Goal: Information Seeking & Learning: Learn about a topic

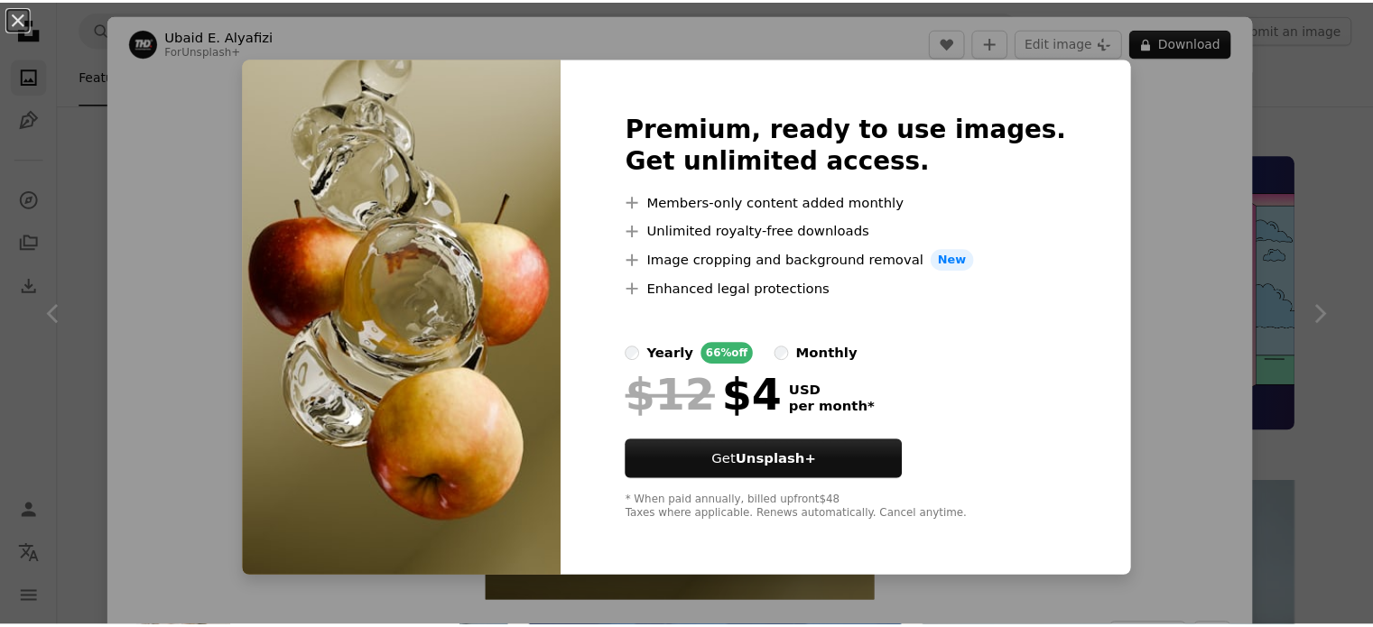
scroll to position [9357, 0]
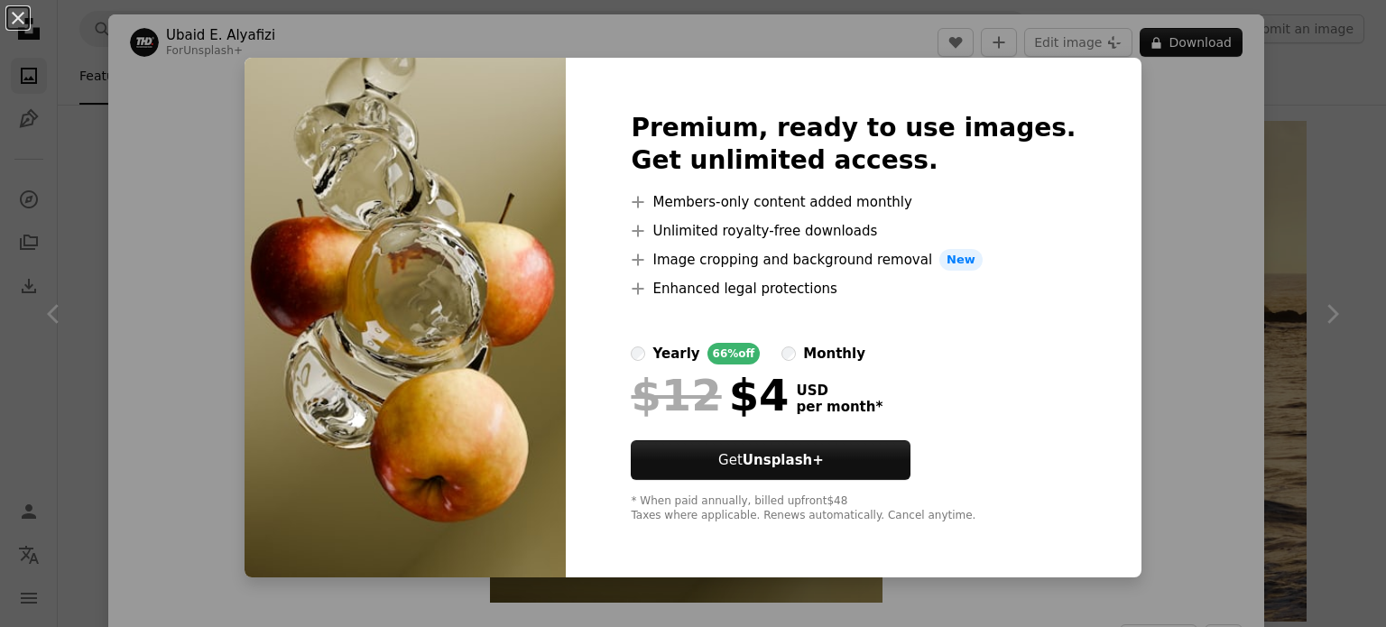
click at [1132, 159] on div "An X shape Premium, ready to use images. Get unlimited access. A plus sign Memb…" at bounding box center [693, 313] width 1386 height 627
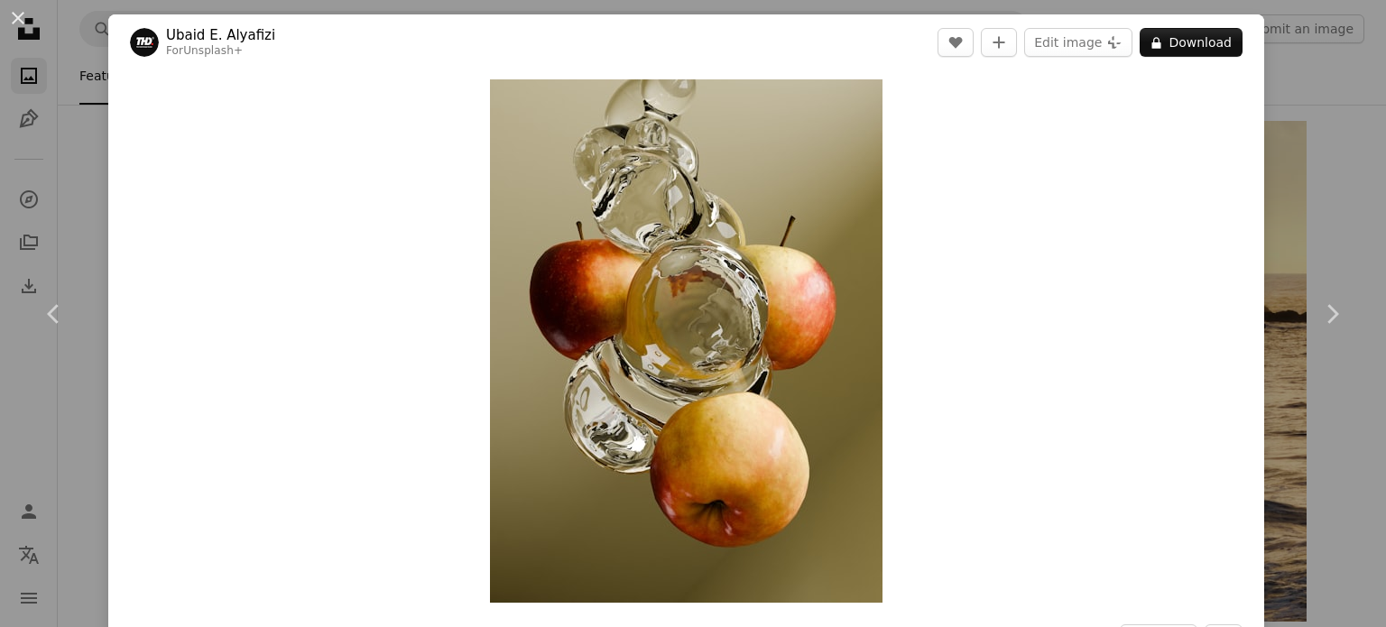
click at [397, 60] on header "[PERSON_NAME] Alyafizi For Unsplash+ A heart A plus sign Edit image Plus sign f…" at bounding box center [686, 42] width 1156 height 56
click at [11, 11] on button "An X shape" at bounding box center [18, 18] width 22 height 22
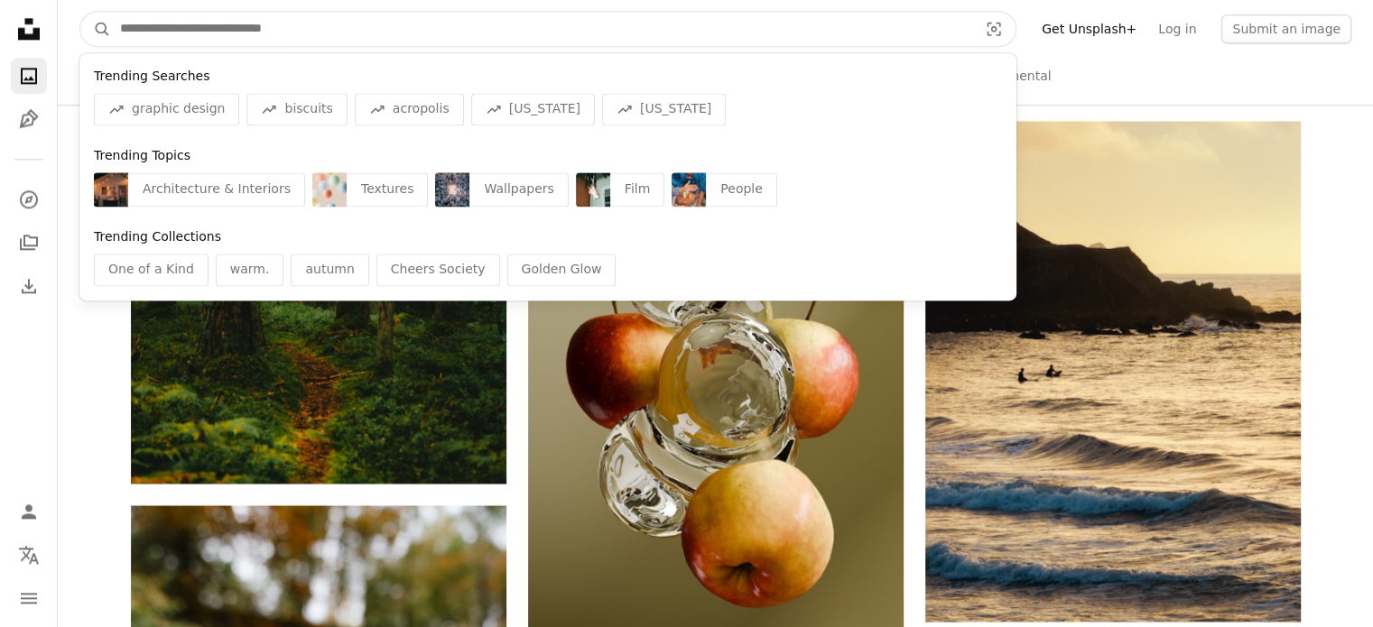
click at [227, 40] on input "Find visuals sitewide" at bounding box center [541, 29] width 861 height 34
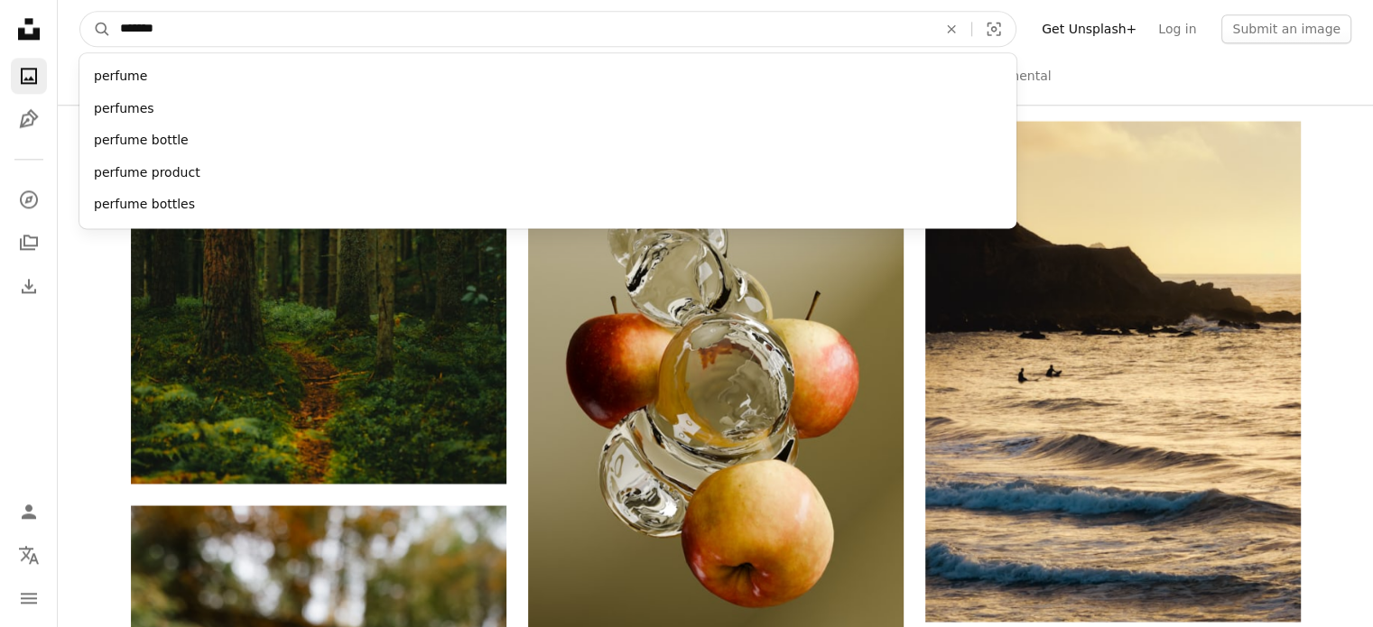
type input "********"
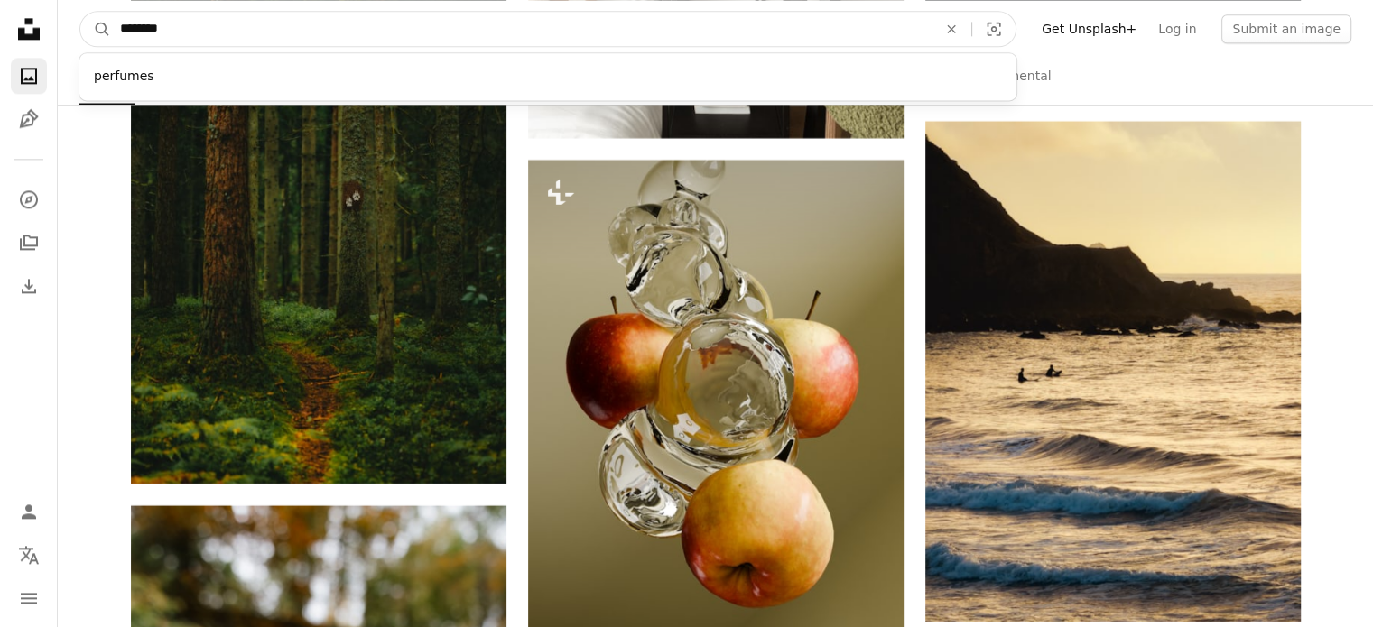
click button "A magnifying glass" at bounding box center [95, 29] width 31 height 34
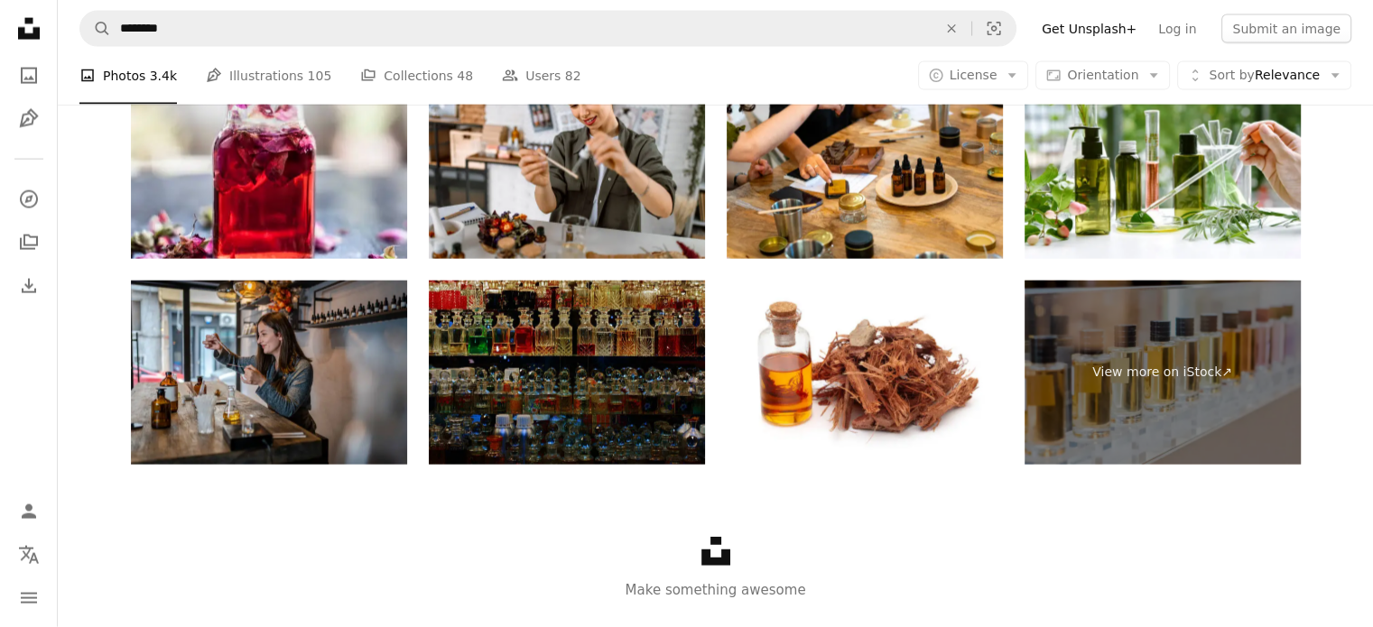
scroll to position [4090, 0]
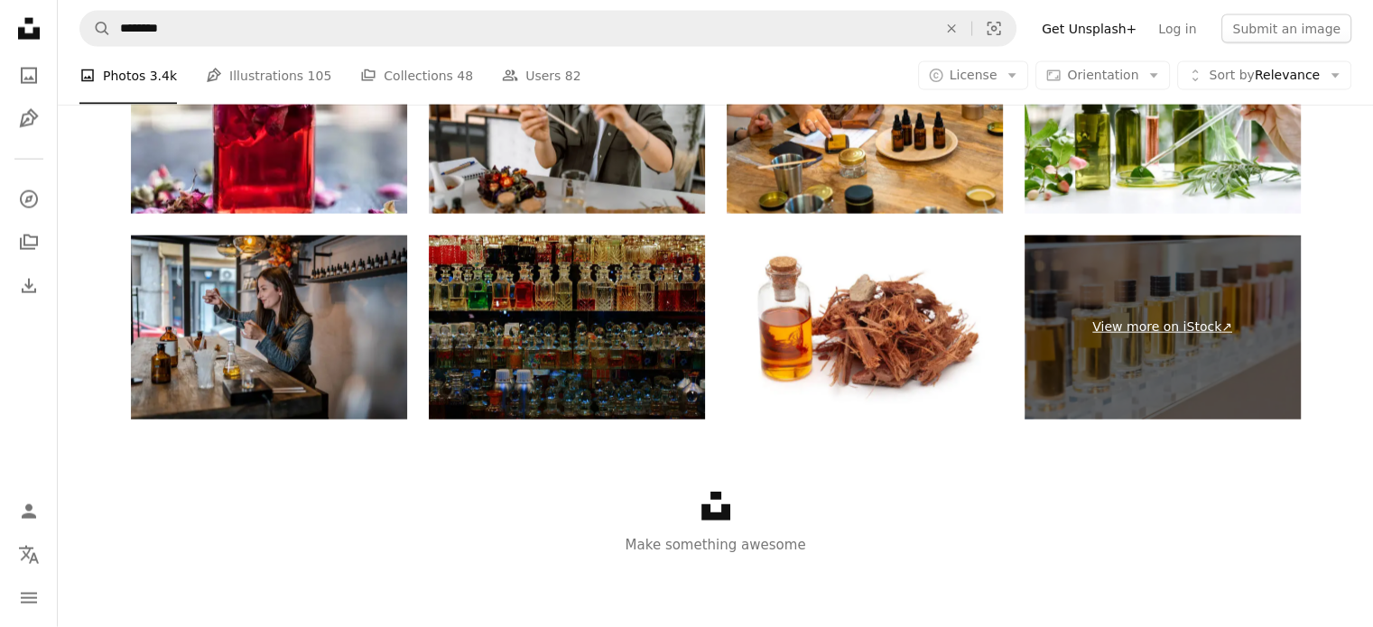
click at [1216, 328] on link "View more on iStock ↗" at bounding box center [1163, 328] width 276 height 184
